Goal: Task Accomplishment & Management: Manage account settings

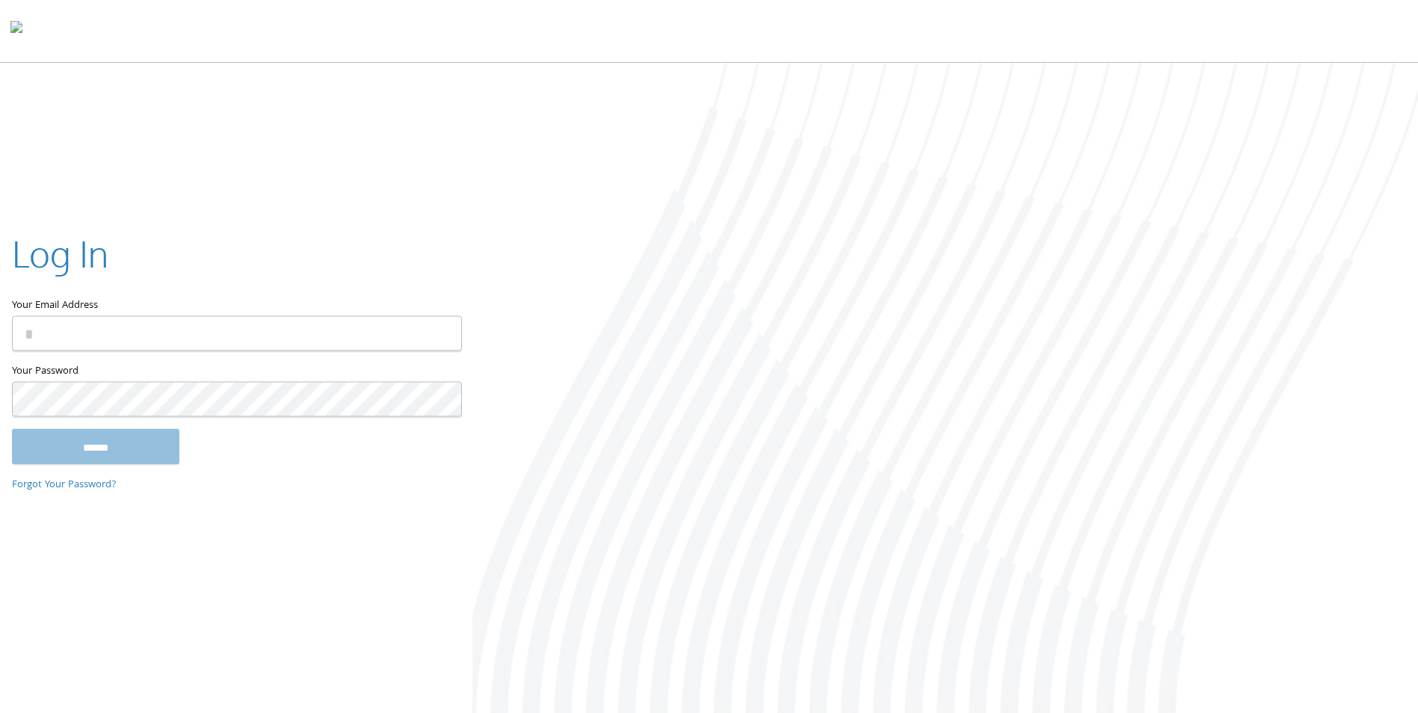
click at [162, 331] on input "Your Email Address" at bounding box center [237, 333] width 450 height 35
type input "**********"
click at [12, 429] on input "******" at bounding box center [95, 447] width 167 height 36
